Goal: Task Accomplishment & Management: Use online tool/utility

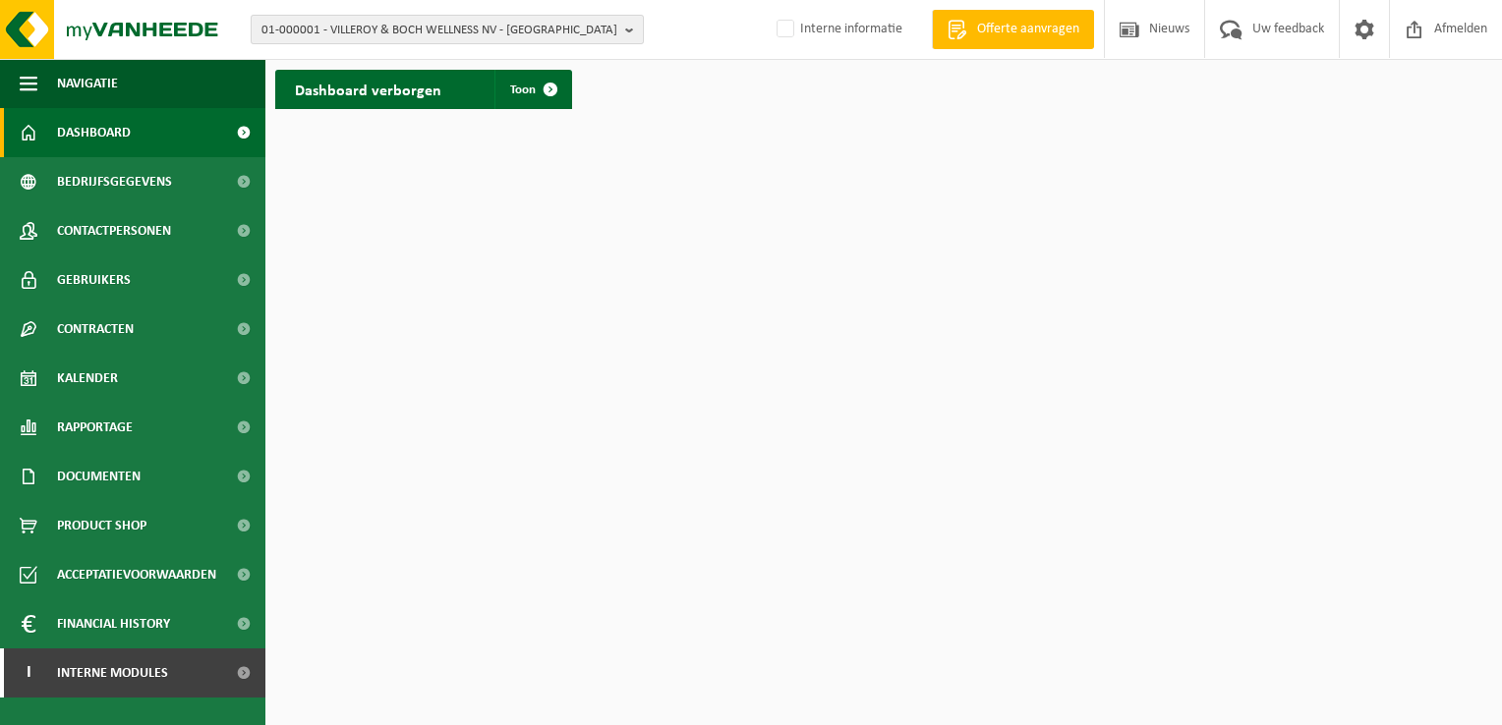
click at [350, 36] on span "01-000001 - VILLEROY & BOCH WELLNESS NV - [GEOGRAPHIC_DATA]" at bounding box center [439, 30] width 356 height 29
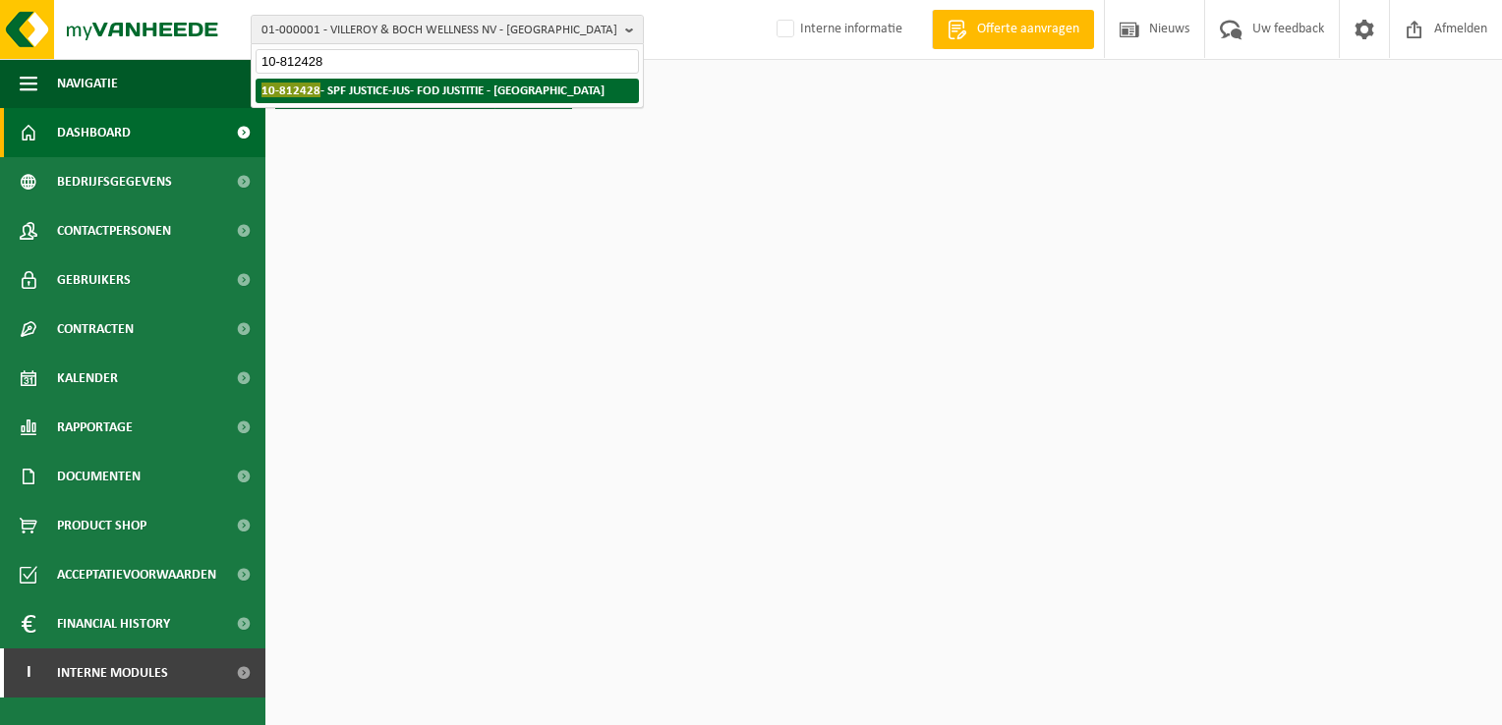
type input "10-812428"
click at [398, 92] on strong "10-812428 - SPF JUSTICE-JUS- FOD JUSTITIE - [GEOGRAPHIC_DATA]" at bounding box center [432, 90] width 343 height 15
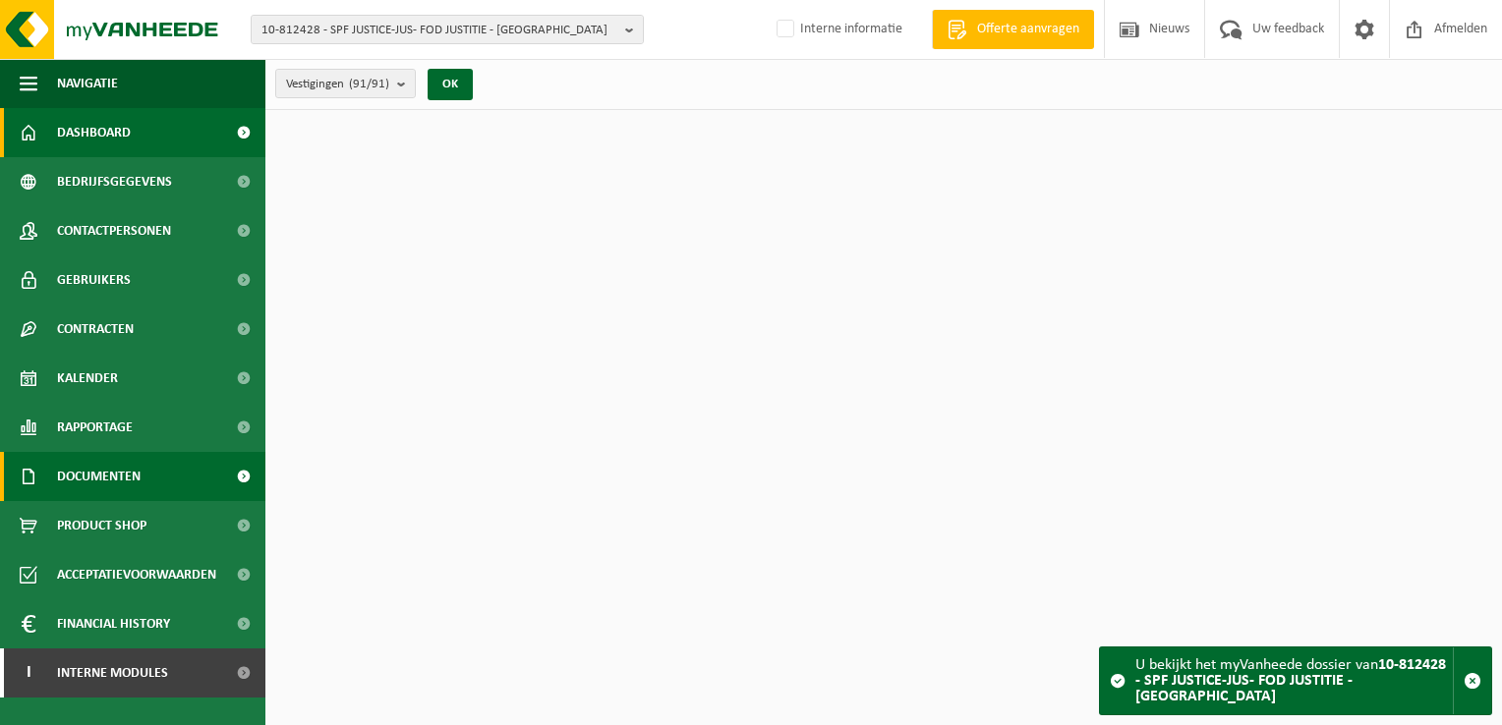
click at [145, 485] on link "Documenten" at bounding box center [132, 476] width 265 height 49
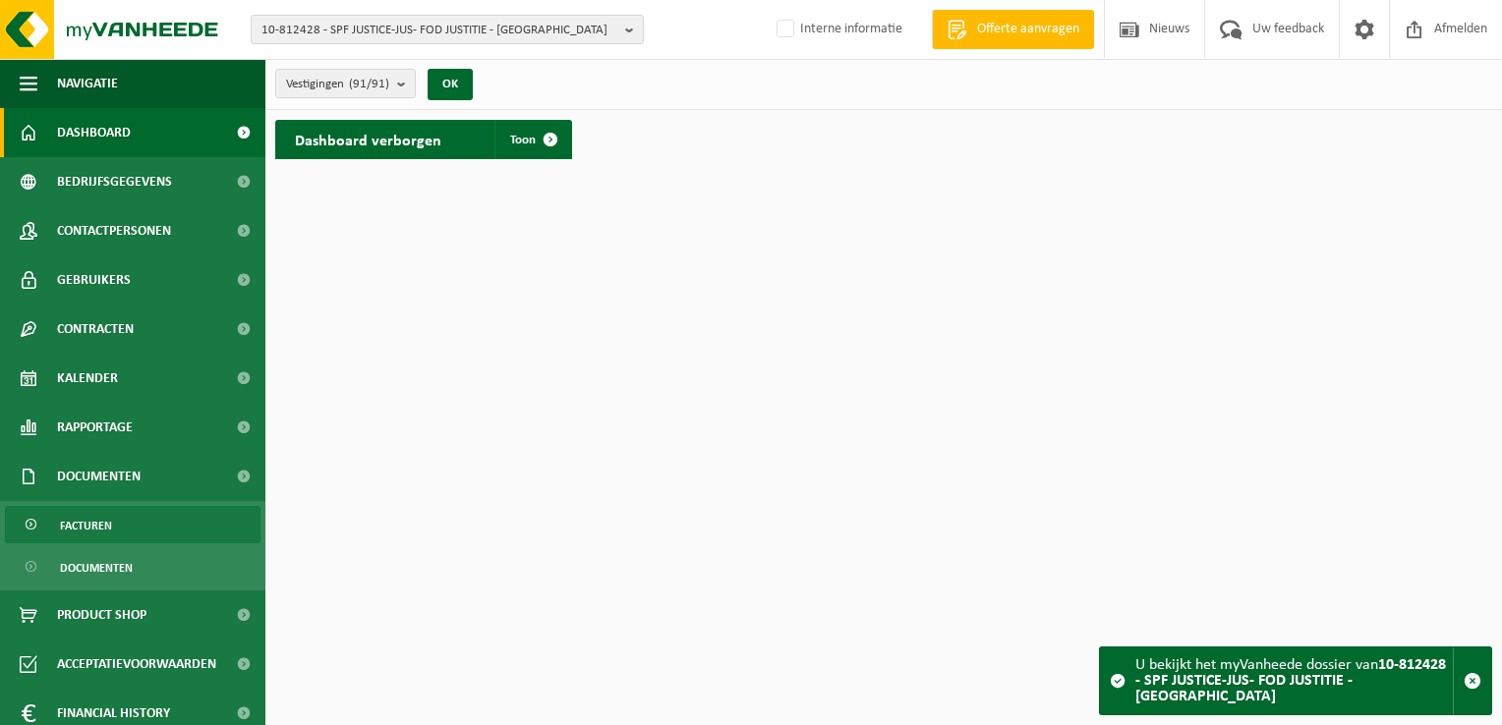
click at [141, 512] on link "Facturen" at bounding box center [133, 524] width 256 height 37
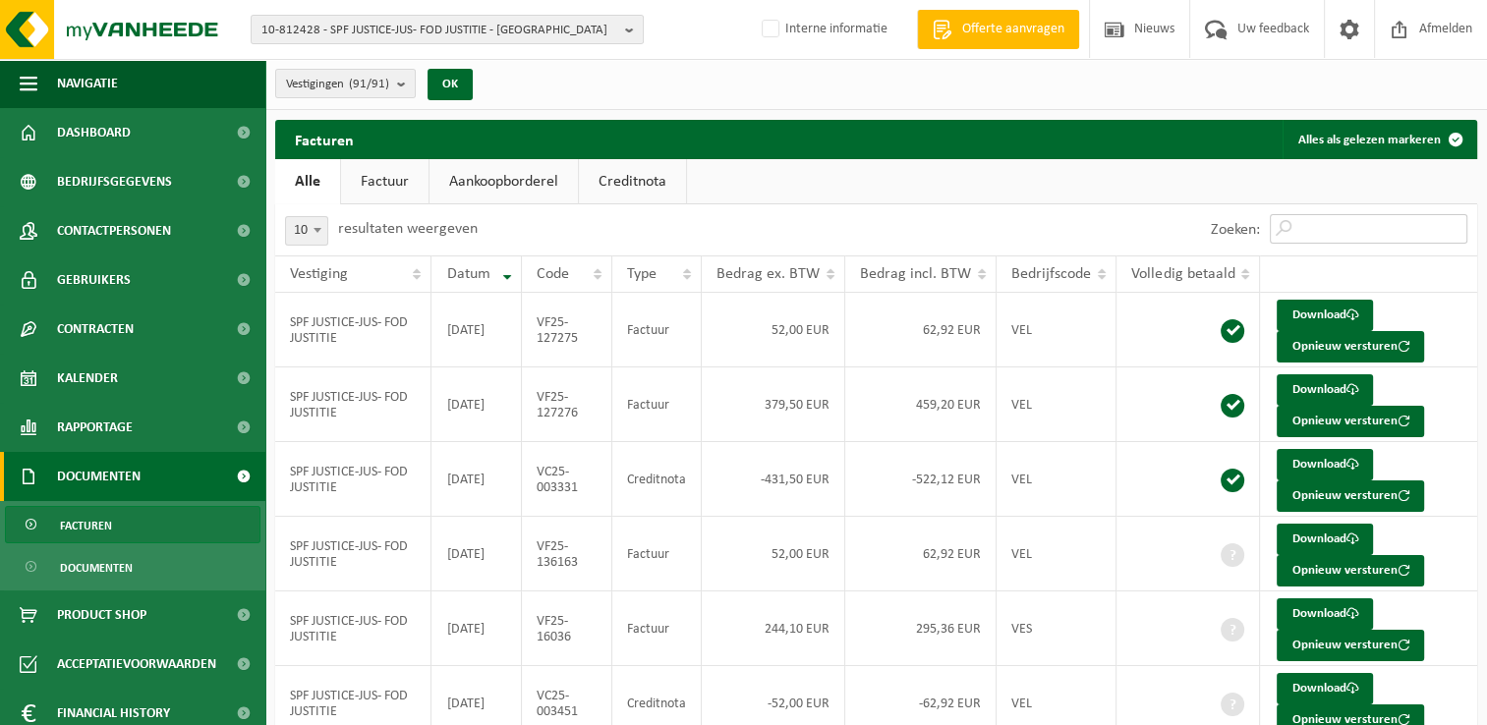
click at [1331, 230] on input "Zoeken:" at bounding box center [1369, 228] width 198 height 29
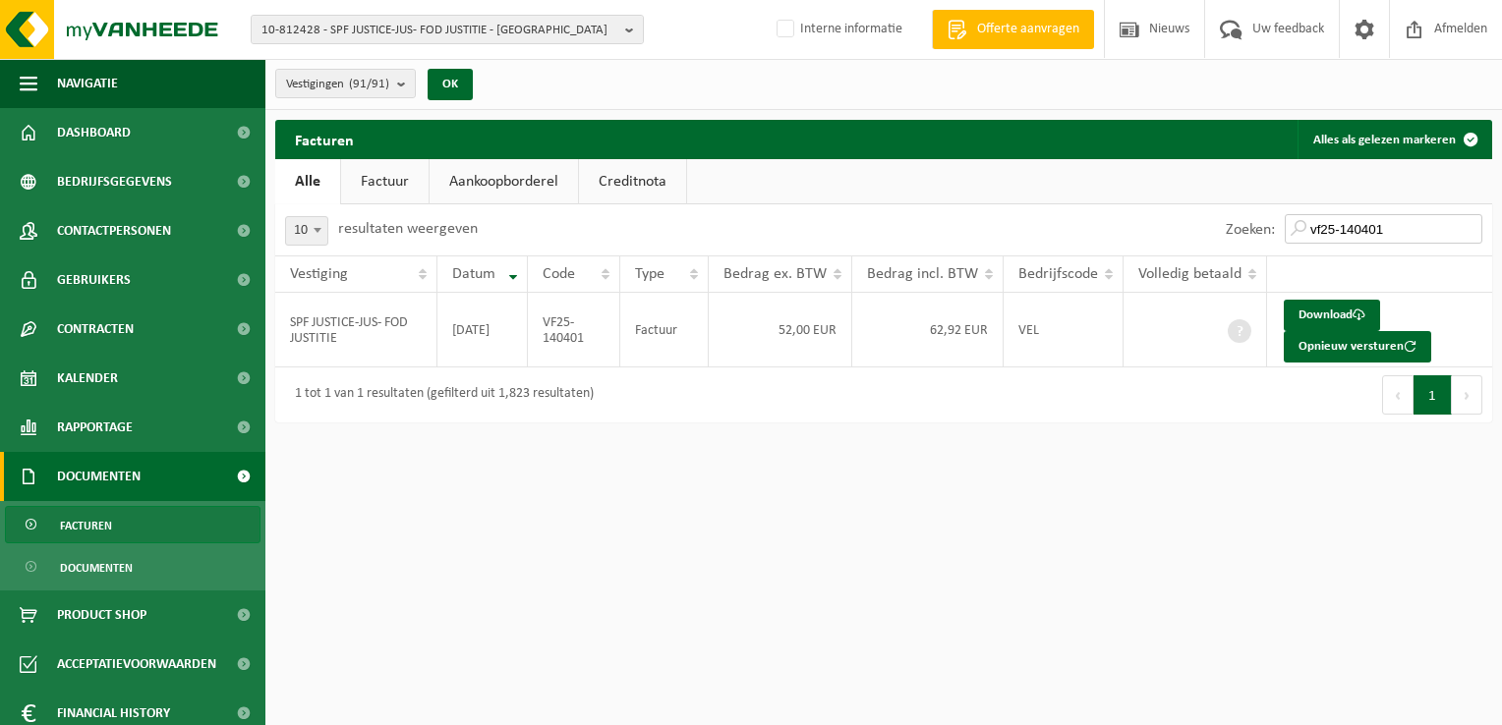
type input "vf25-140401"
click at [1343, 348] on button "Opnieuw versturen" at bounding box center [1356, 346] width 147 height 31
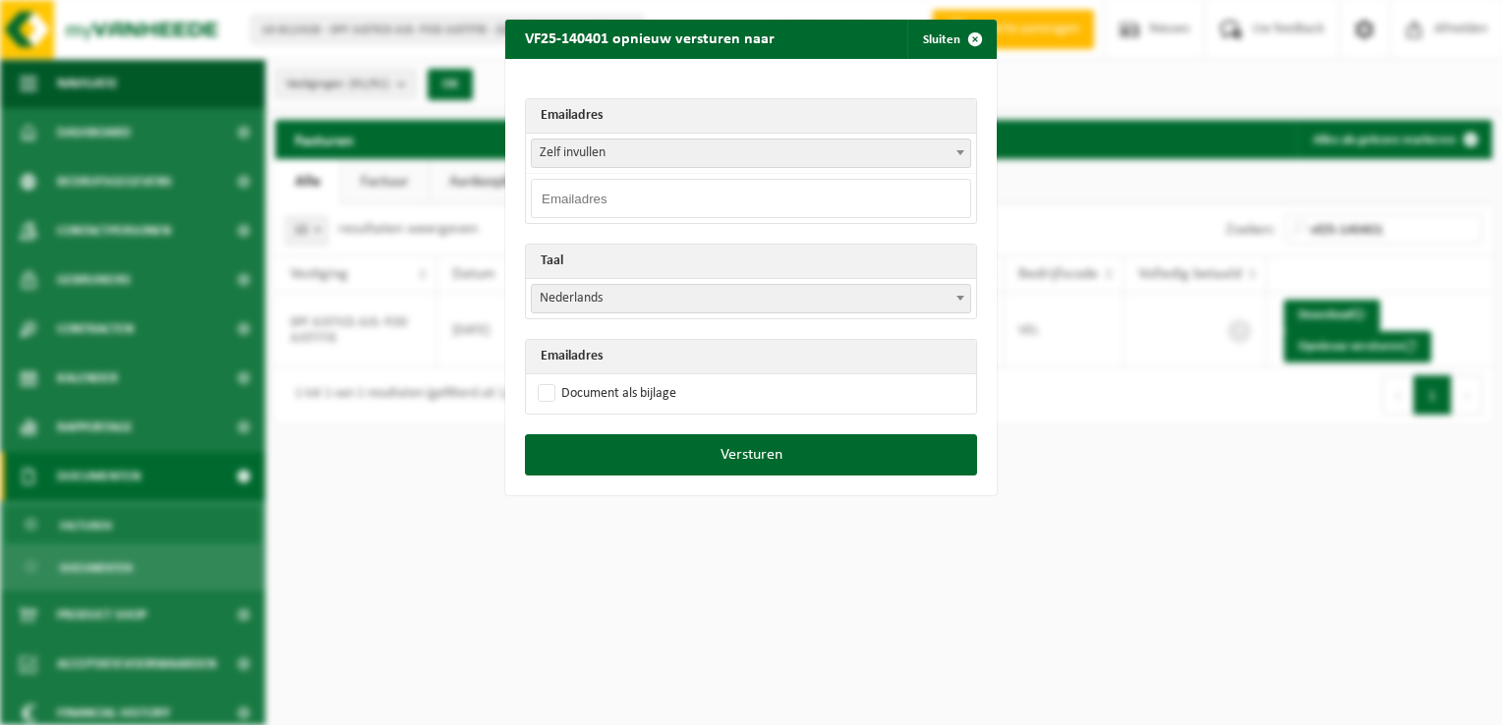
click at [571, 202] on input "email" at bounding box center [751, 198] width 440 height 39
paste input "[EMAIL_ADDRESS][DOMAIN_NAME]"
type input "[EMAIL_ADDRESS][DOMAIN_NAME]"
click at [645, 80] on div "Emailadres Zelf invullen [EMAIL_ADDRESS][DOMAIN_NAME] [DOMAIN_NAME][EMAIL_ADDRE…" at bounding box center [750, 246] width 491 height 375
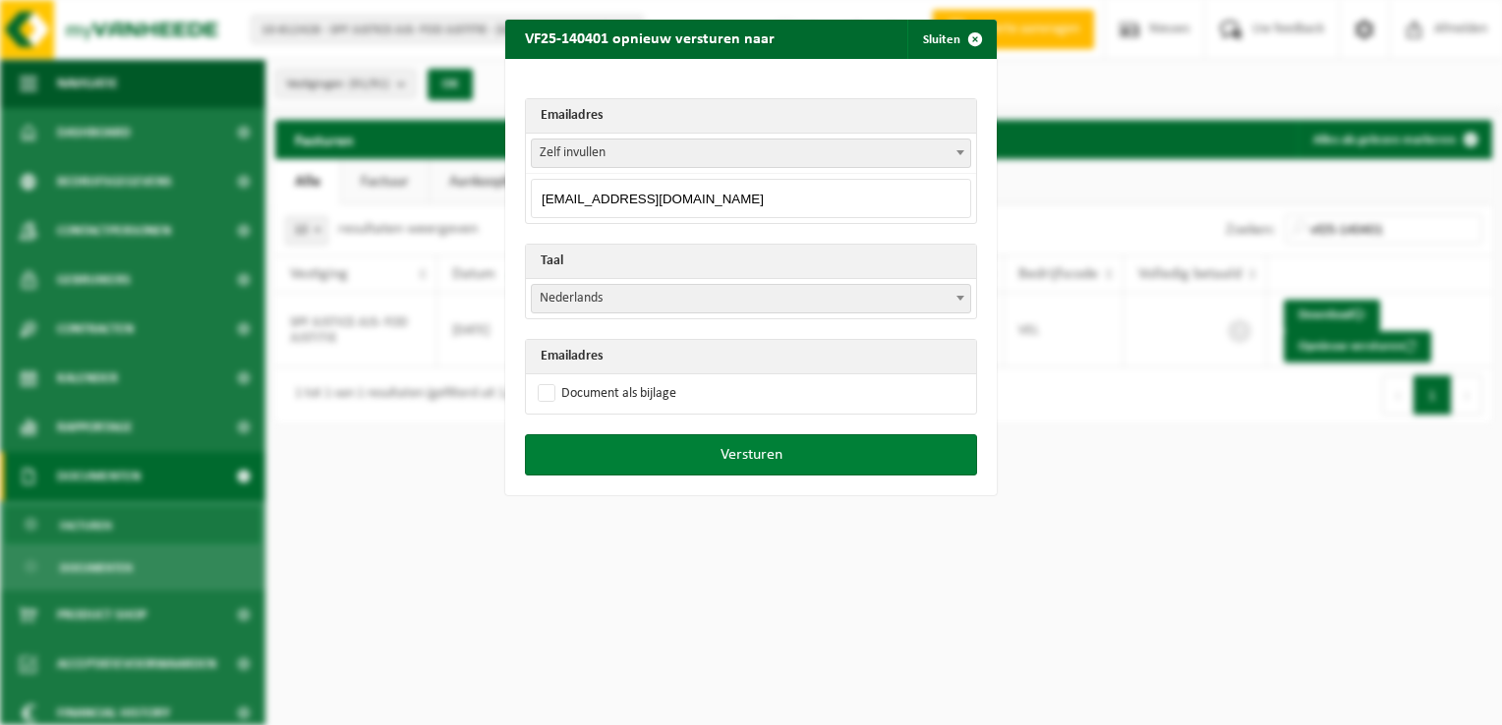
click at [703, 453] on button "Versturen" at bounding box center [751, 454] width 452 height 41
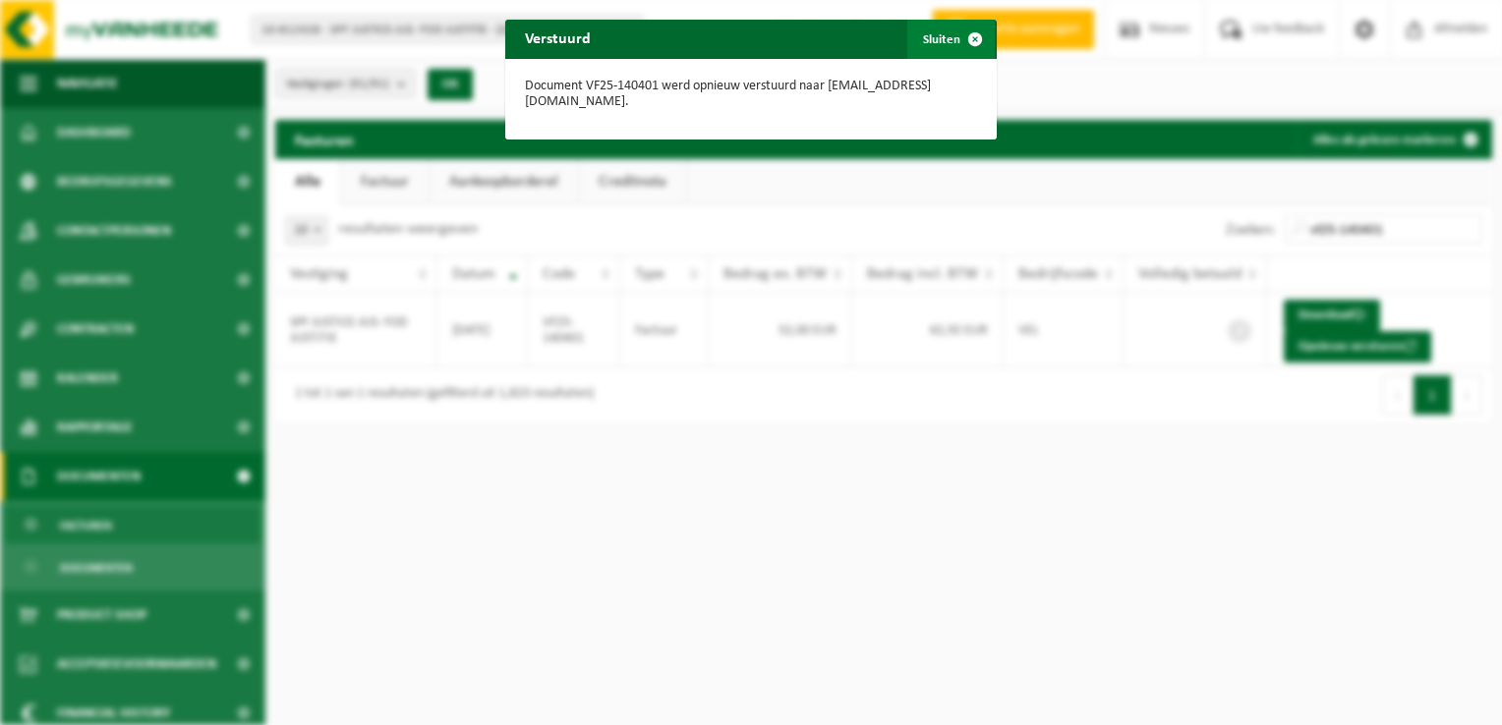
click at [972, 42] on span "button" at bounding box center [974, 39] width 39 height 39
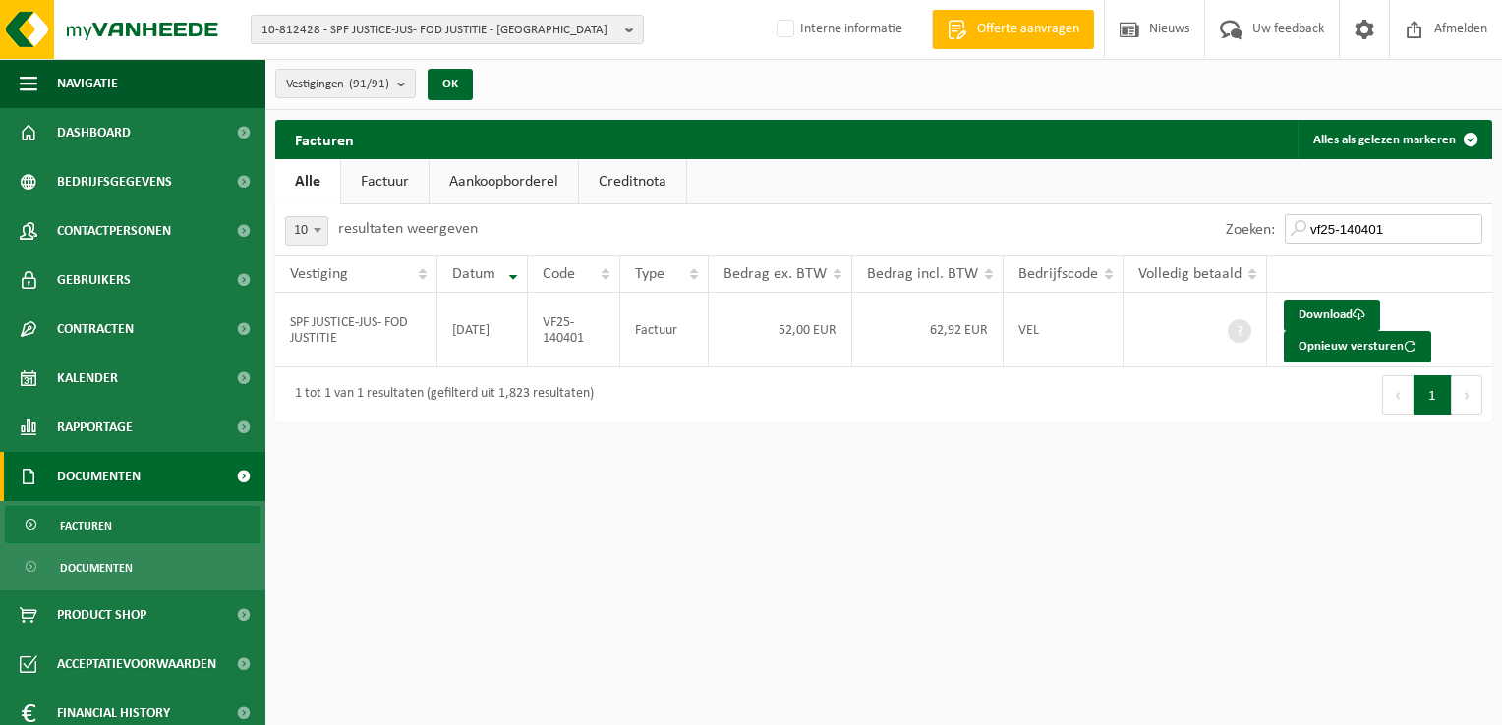
drag, startPoint x: 1384, startPoint y: 233, endPoint x: 1399, endPoint y: 227, distance: 16.8
click at [1384, 233] on input "vf25-140401" at bounding box center [1383, 228] width 198 height 29
drag, startPoint x: 1405, startPoint y: 226, endPoint x: 1185, endPoint y: 150, distance: 232.8
click at [1189, 175] on div "Facturen Alles als gelezen markeren Even geduld. Door de grote hoeveelheid gege…" at bounding box center [883, 276] width 1236 height 313
paste input "VF25-109344"
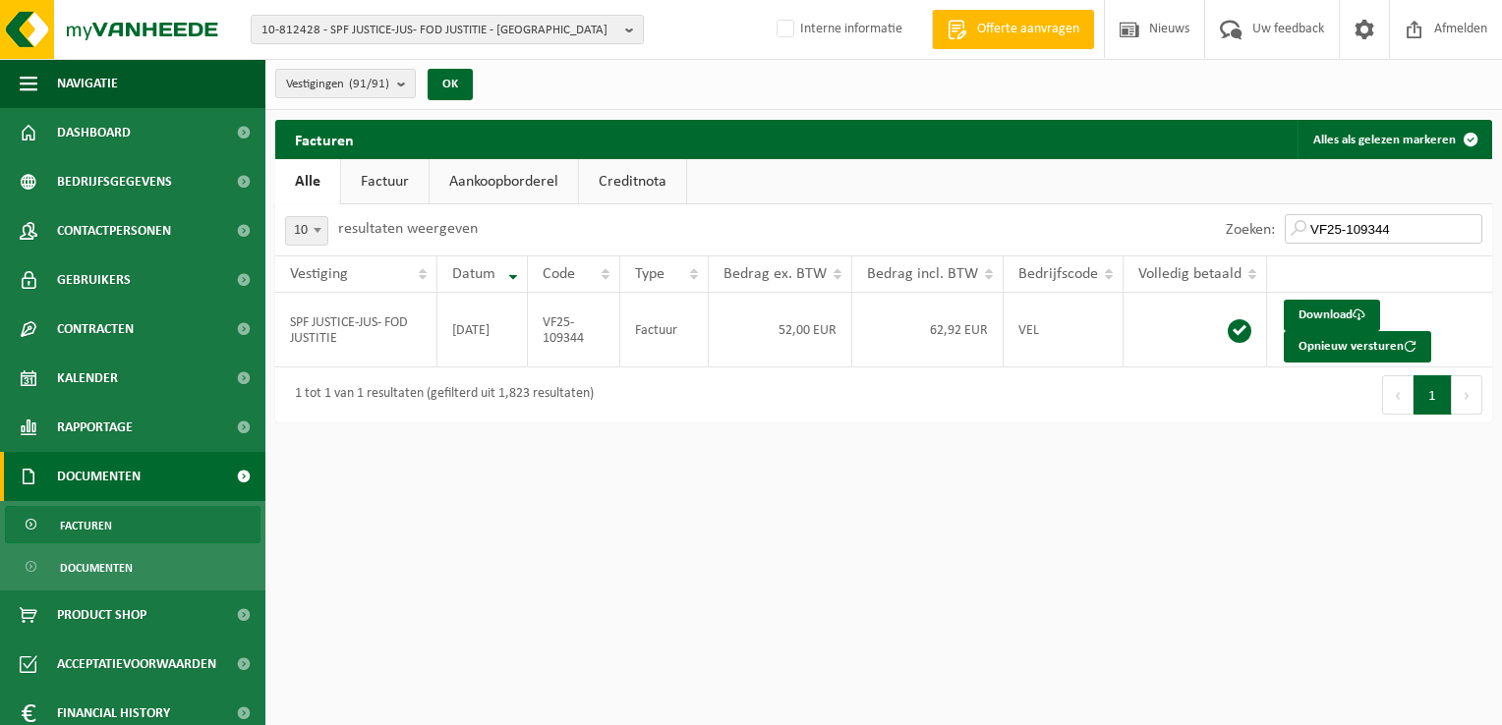
click at [1411, 226] on input "VF25-109344" at bounding box center [1383, 228] width 198 height 29
drag, startPoint x: 1299, startPoint y: 202, endPoint x: 1218, endPoint y: 167, distance: 88.9
click at [1255, 185] on div "Facturen Alles als gelezen markeren Even geduld. Door de grote hoeveelheid gege…" at bounding box center [883, 276] width 1236 height 313
paste input "27275"
type input "VF25-127275"
